Goal: Complete application form

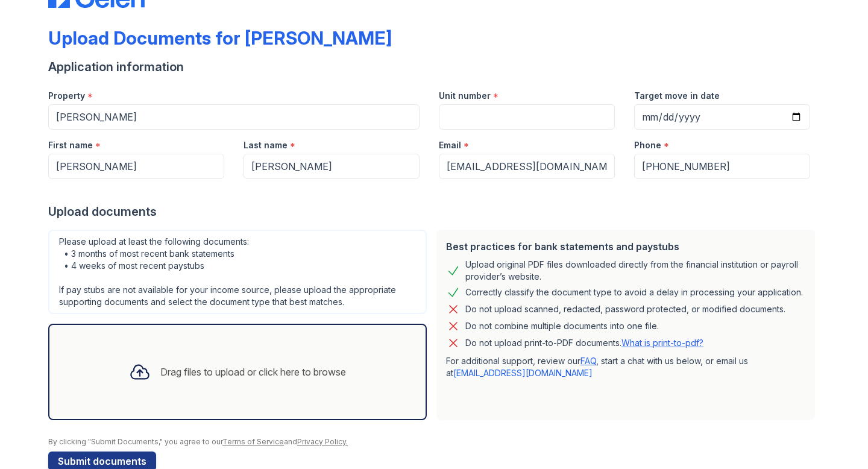
scroll to position [50, 0]
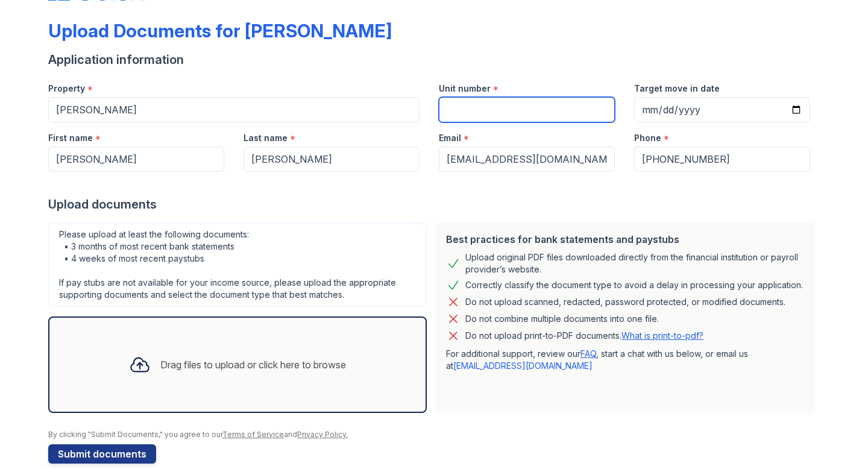
click at [472, 111] on input "Unit number" at bounding box center [527, 109] width 176 height 25
type input "2"
type input "5"
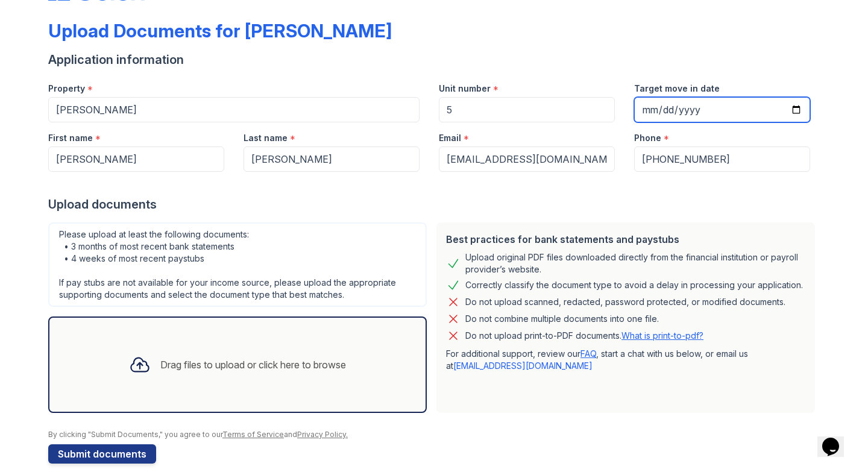
click at [658, 105] on input "Target move in date" at bounding box center [722, 109] width 176 height 25
type input "2025-09-05"
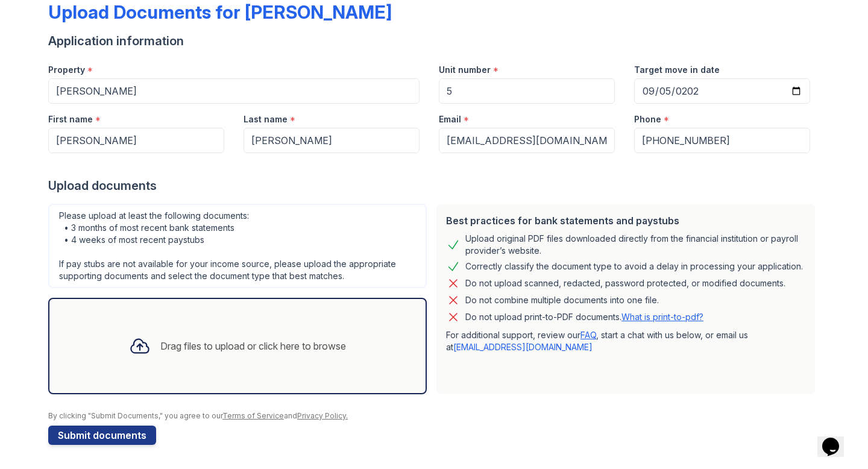
click at [152, 344] on div "Drag files to upload or click here to browse" at bounding box center [237, 345] width 236 height 41
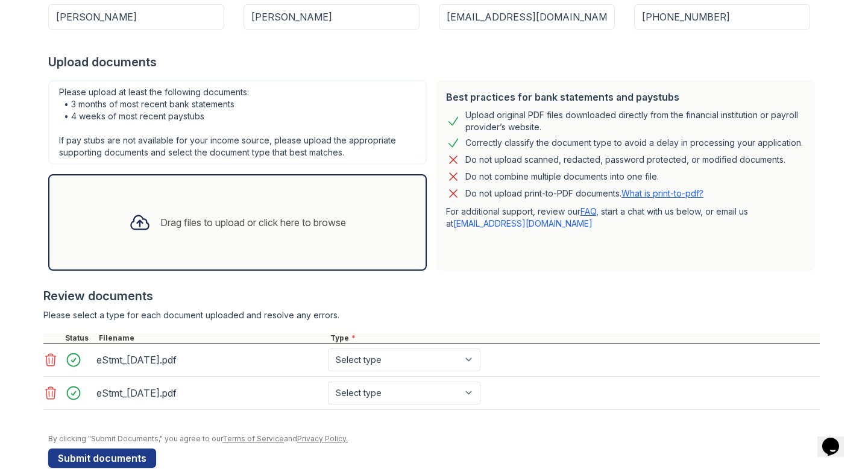
scroll to position [196, 0]
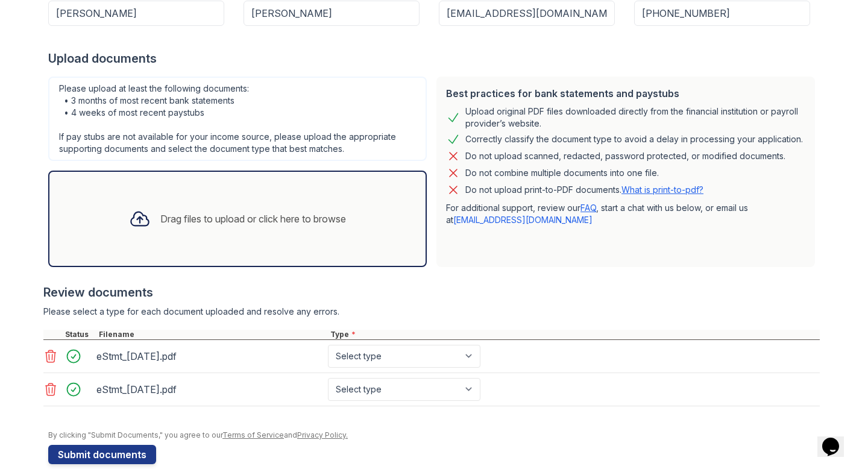
click at [52, 388] on icon at bounding box center [51, 389] width 10 height 12
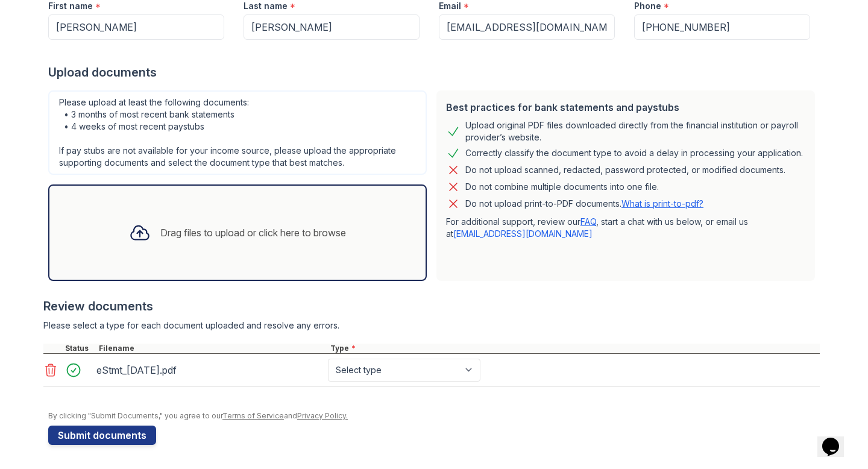
click at [171, 264] on div "Drag files to upload or click here to browse" at bounding box center [237, 232] width 378 height 96
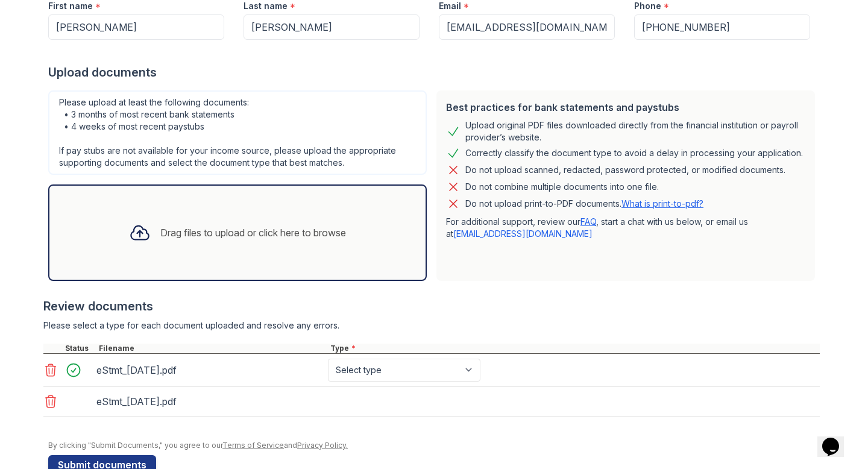
scroll to position [196, 0]
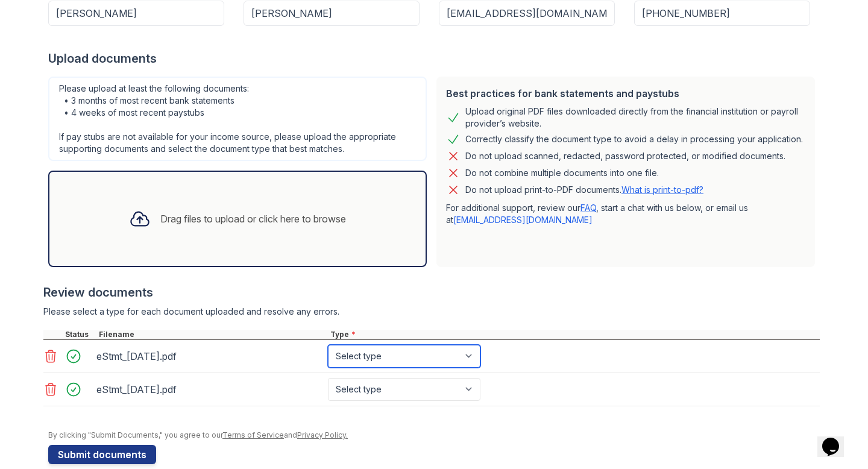
click at [342, 354] on select "Select type Paystub Bank Statement Offer Letter Tax Documents Benefit Award Let…" at bounding box center [404, 356] width 152 height 23
select select "bank_statement"
click at [328, 345] on select "Select type Paystub Bank Statement Offer Letter Tax Documents Benefit Award Let…" at bounding box center [404, 356] width 152 height 23
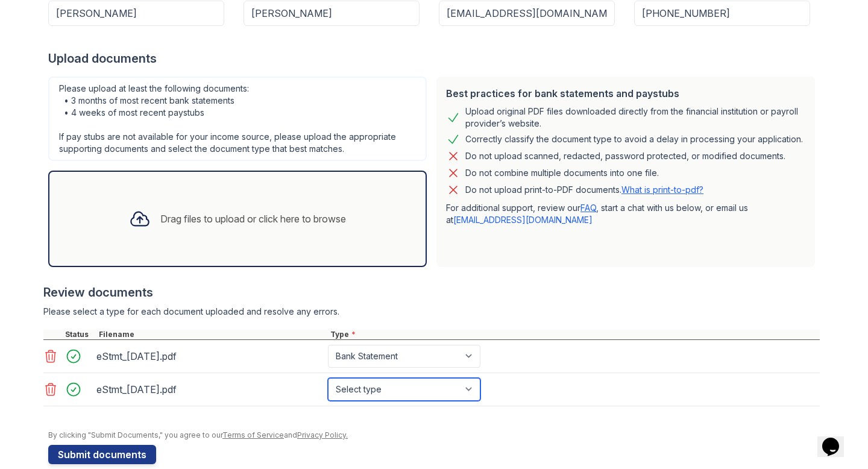
click at [360, 386] on select "Select type Paystub Bank Statement Offer Letter Tax Documents Benefit Award Let…" at bounding box center [404, 389] width 152 height 23
select select "bank_statement"
click at [328, 378] on select "Select type Paystub Bank Statement Offer Letter Tax Documents Benefit Award Let…" at bounding box center [404, 389] width 152 height 23
click at [307, 245] on div "Drag files to upload or click here to browse" at bounding box center [237, 219] width 378 height 96
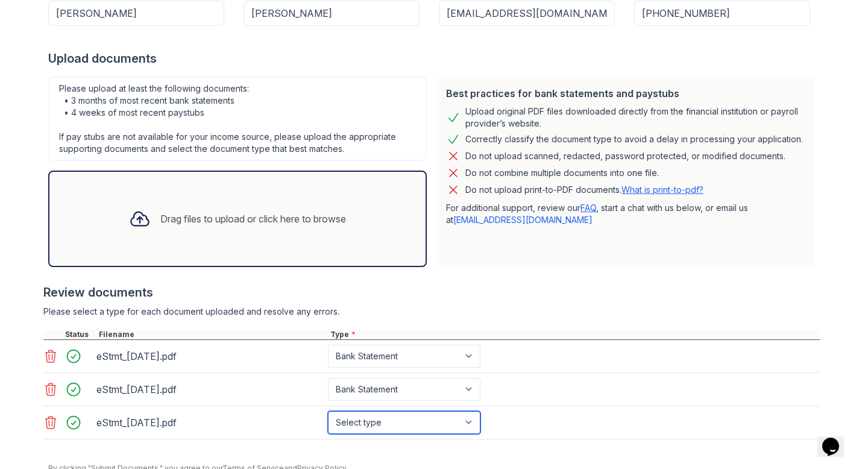
click at [366, 420] on select "Select type Paystub Bank Statement Offer Letter Tax Documents Benefit Award Let…" at bounding box center [404, 422] width 152 height 23
select select "bank_statement"
click at [328, 411] on select "Select type Paystub Bank Statement Offer Letter Tax Documents Benefit Award Let…" at bounding box center [404, 422] width 152 height 23
click at [330, 243] on div "Drag files to upload or click here to browse" at bounding box center [237, 219] width 378 height 96
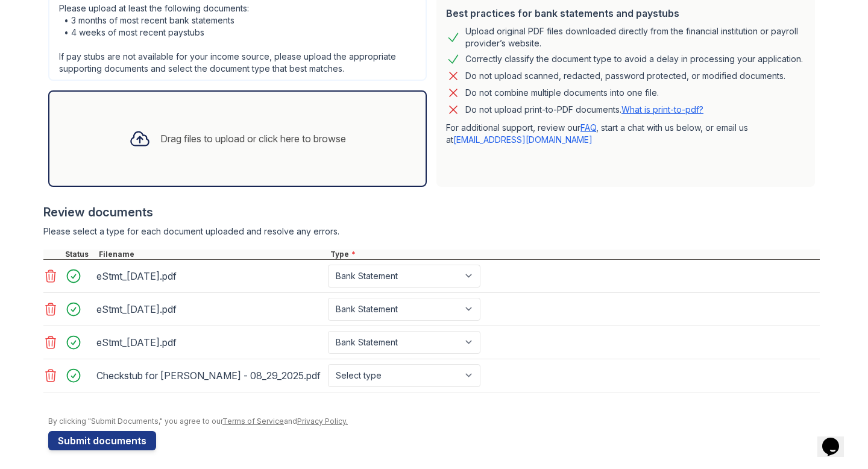
scroll to position [277, 0]
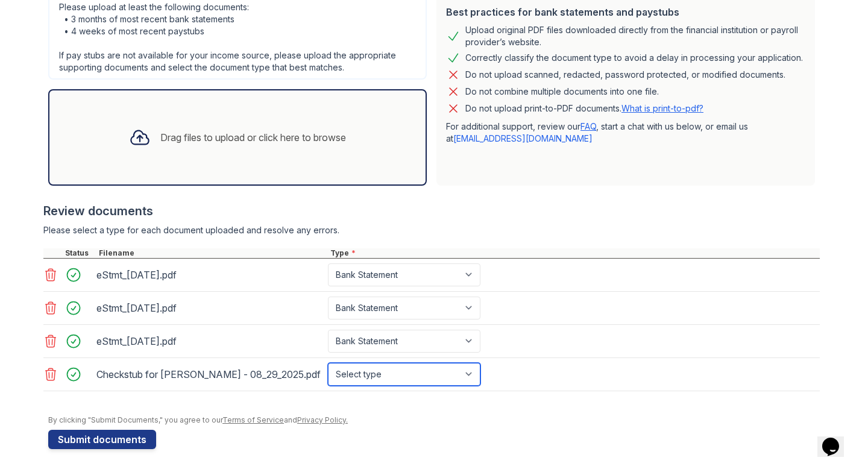
click at [414, 383] on select "Select type Paystub Bank Statement Offer Letter Tax Documents Benefit Award Let…" at bounding box center [404, 374] width 152 height 23
select select "paystub"
click at [328, 363] on select "Select type Paystub Bank Statement Offer Letter Tax Documents Benefit Award Let…" at bounding box center [404, 374] width 152 height 23
click at [248, 144] on div "Drag files to upload or click here to browse" at bounding box center [253, 137] width 186 height 14
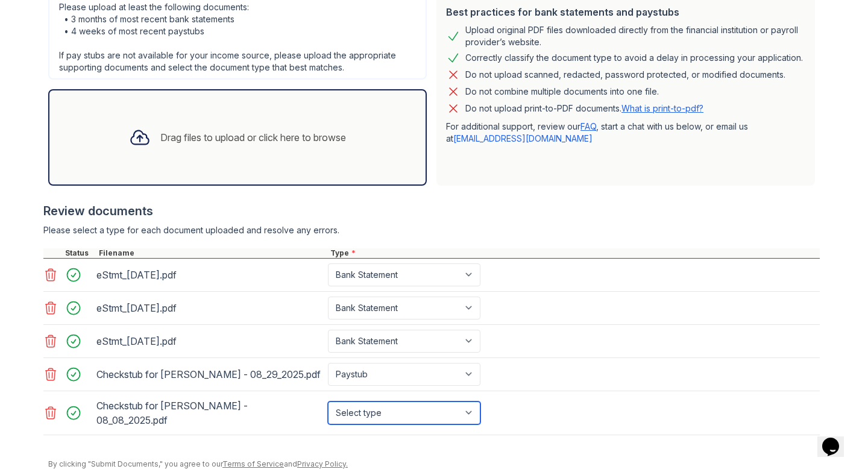
click at [429, 402] on select "Select type Paystub Bank Statement Offer Letter Tax Documents Benefit Award Let…" at bounding box center [404, 412] width 152 height 23
select select "paystub"
click at [328, 401] on select "Select type Paystub Bank Statement Offer Letter Tax Documents Benefit Award Let…" at bounding box center [404, 412] width 152 height 23
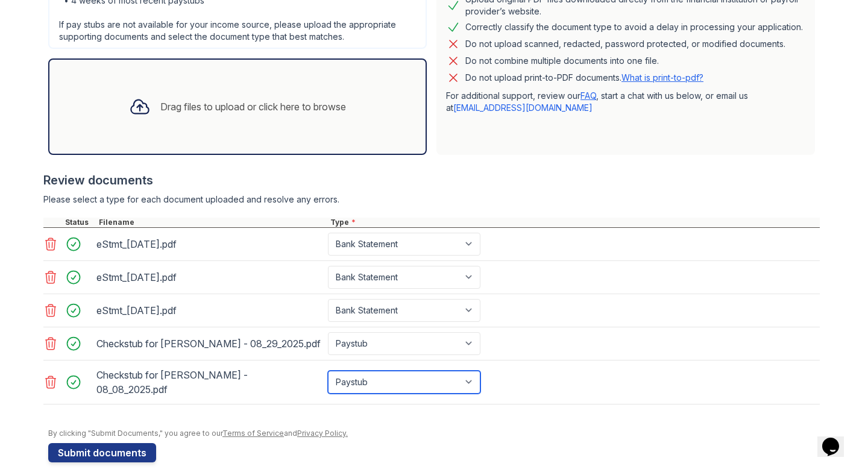
scroll to position [308, 0]
click at [236, 110] on div "Drag files to upload or click here to browse" at bounding box center [253, 106] width 186 height 14
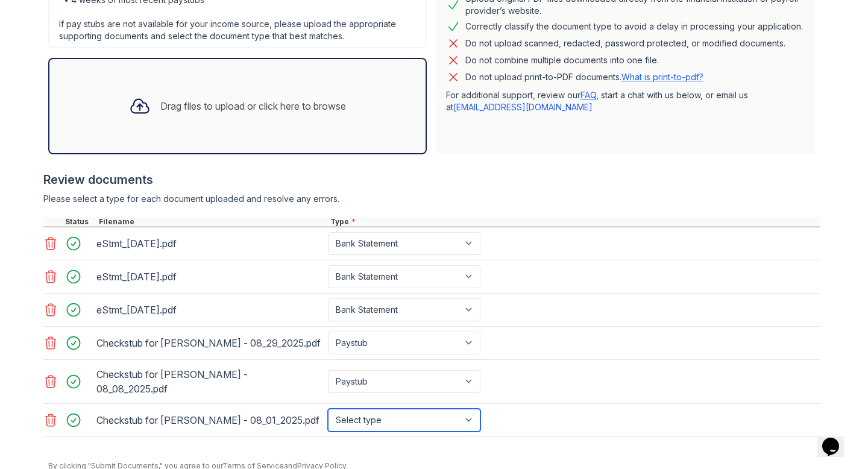
click at [368, 408] on select "Select type Paystub Bank Statement Offer Letter Tax Documents Benefit Award Let…" at bounding box center [404, 419] width 152 height 23
select select "paystub"
click at [328, 408] on select "Select type Paystub Bank Statement Offer Letter Tax Documents Benefit Award Let…" at bounding box center [404, 419] width 152 height 23
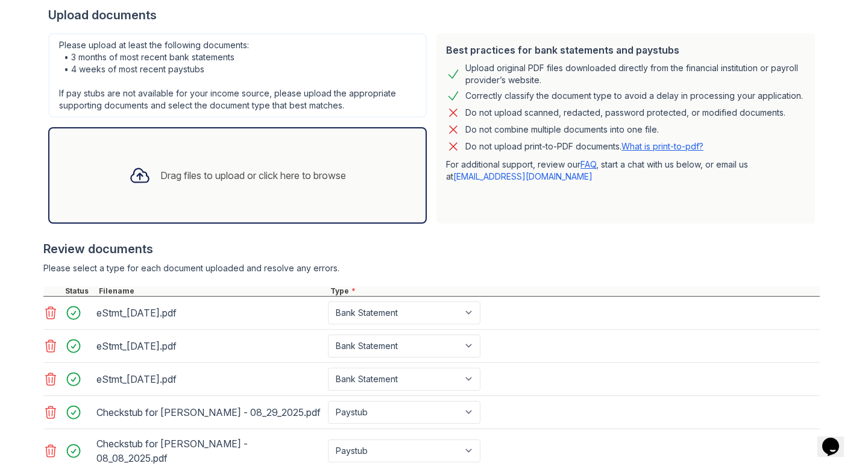
scroll to position [348, 0]
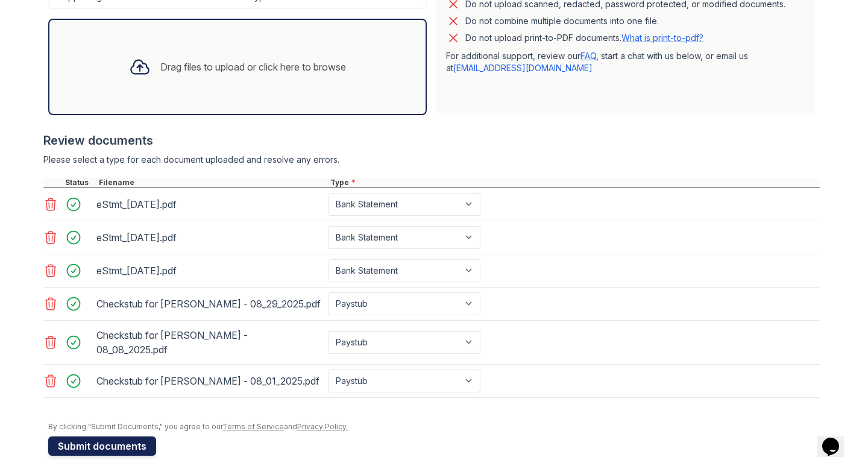
click at [107, 439] on button "Submit documents" at bounding box center [102, 445] width 108 height 19
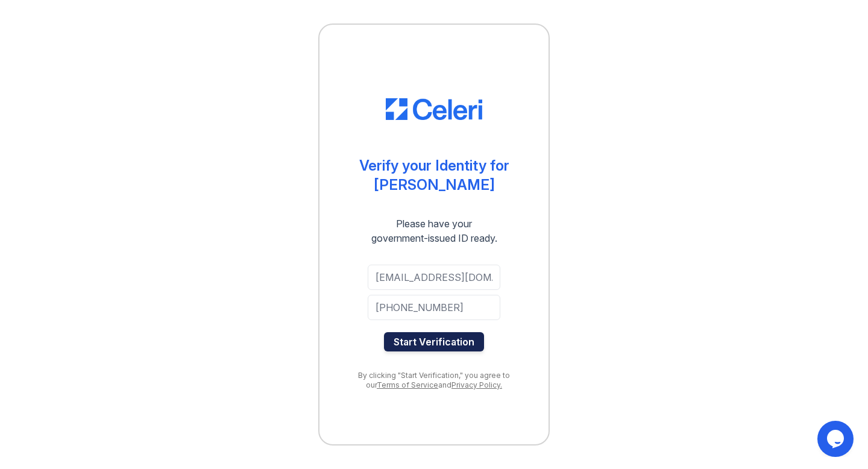
click at [466, 338] on button "Start Verification" at bounding box center [434, 341] width 100 height 19
